Goal: Task Accomplishment & Management: Manage account settings

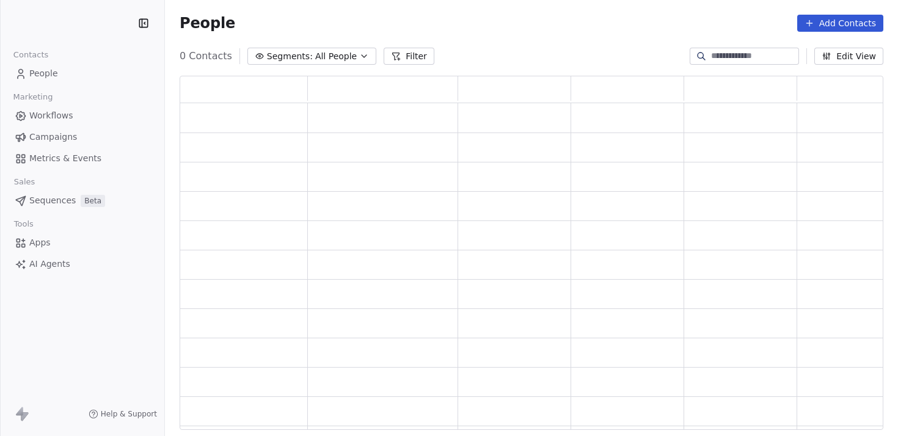
scroll to position [345, 694]
